Goal: Transaction & Acquisition: Obtain resource

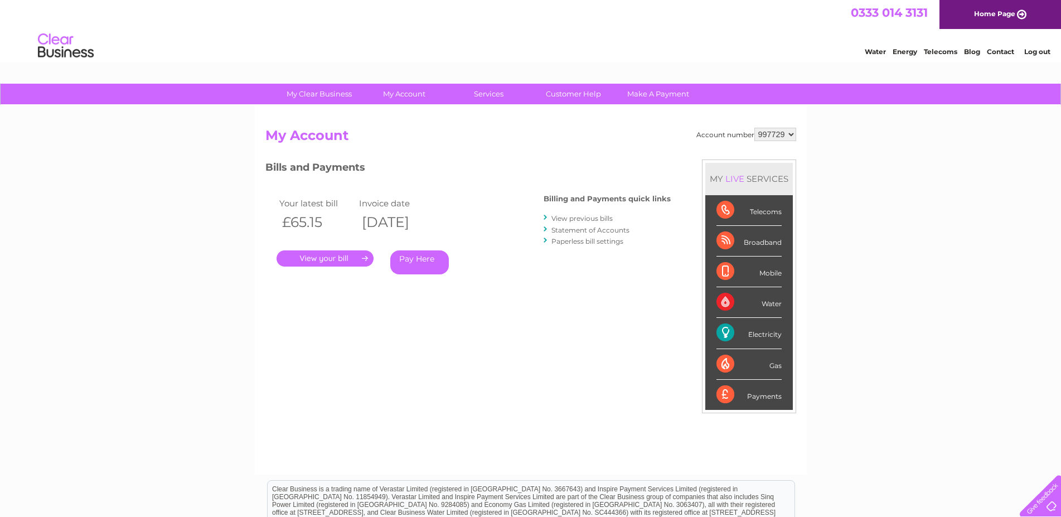
click at [310, 251] on link "." at bounding box center [325, 258] width 97 height 16
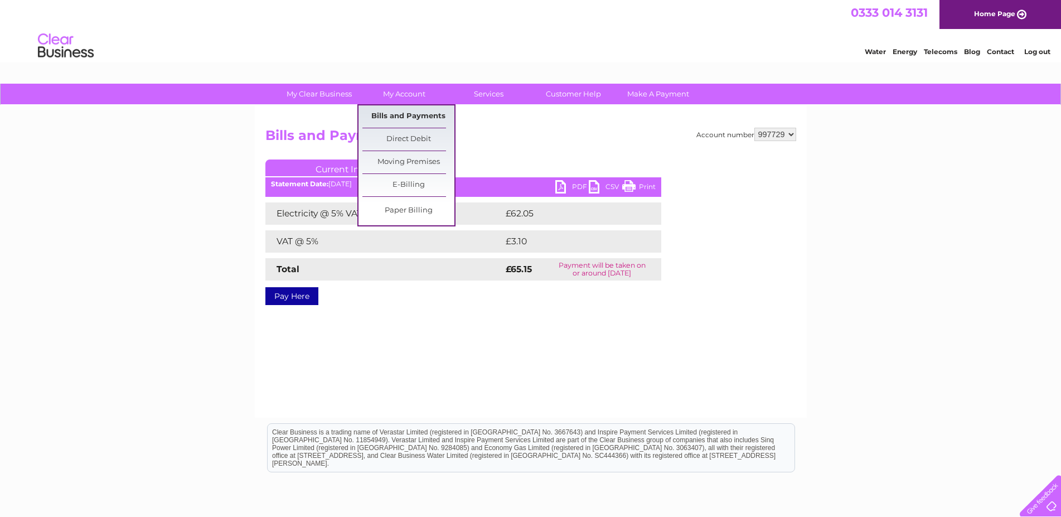
click at [403, 114] on link "Bills and Payments" at bounding box center [408, 116] width 92 height 22
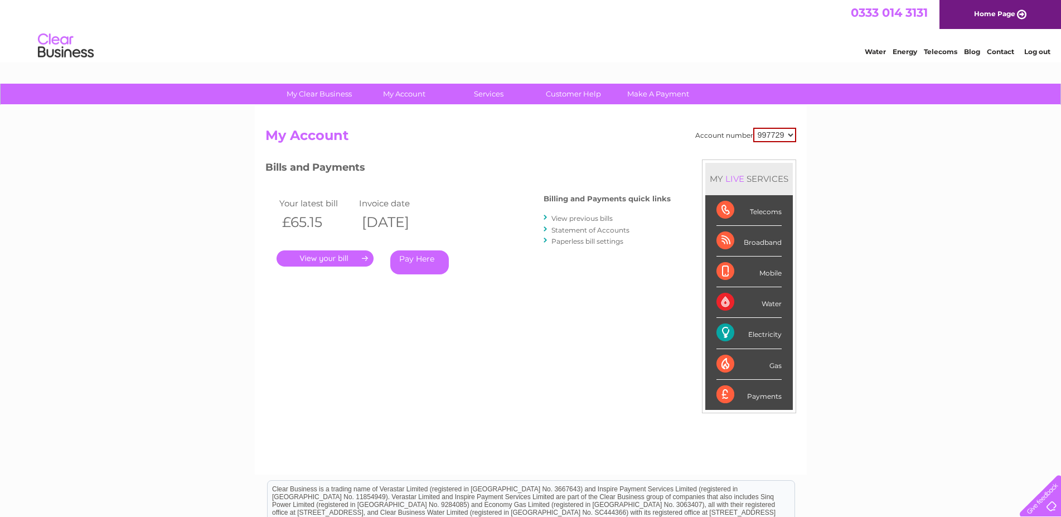
click at [337, 258] on link "." at bounding box center [325, 258] width 97 height 16
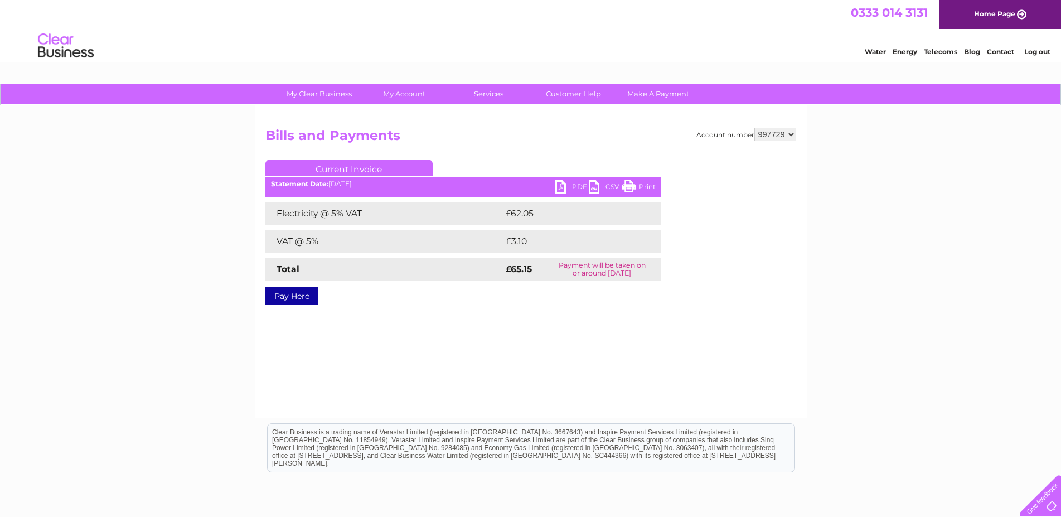
click at [575, 185] on link "PDF" at bounding box center [571, 188] width 33 height 16
